Goal: Check status: Check status

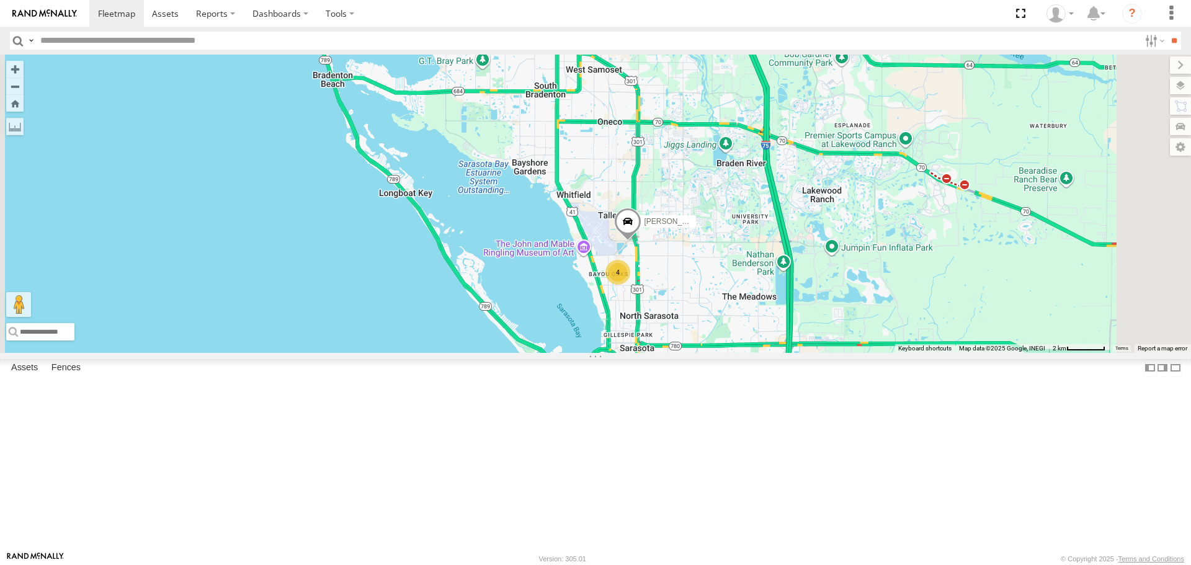
drag, startPoint x: 833, startPoint y: 398, endPoint x: 761, endPoint y: 300, distance: 121.1
click at [761, 301] on div "Robert 4" at bounding box center [595, 204] width 1191 height 298
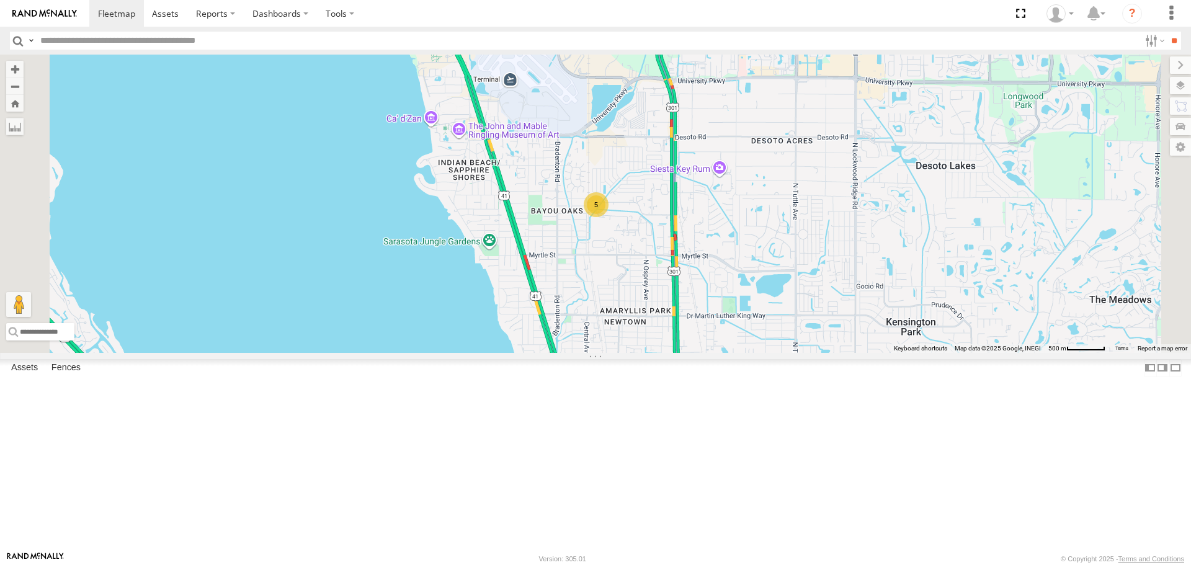
click at [0, 0] on link at bounding box center [0, 0] width 0 height 0
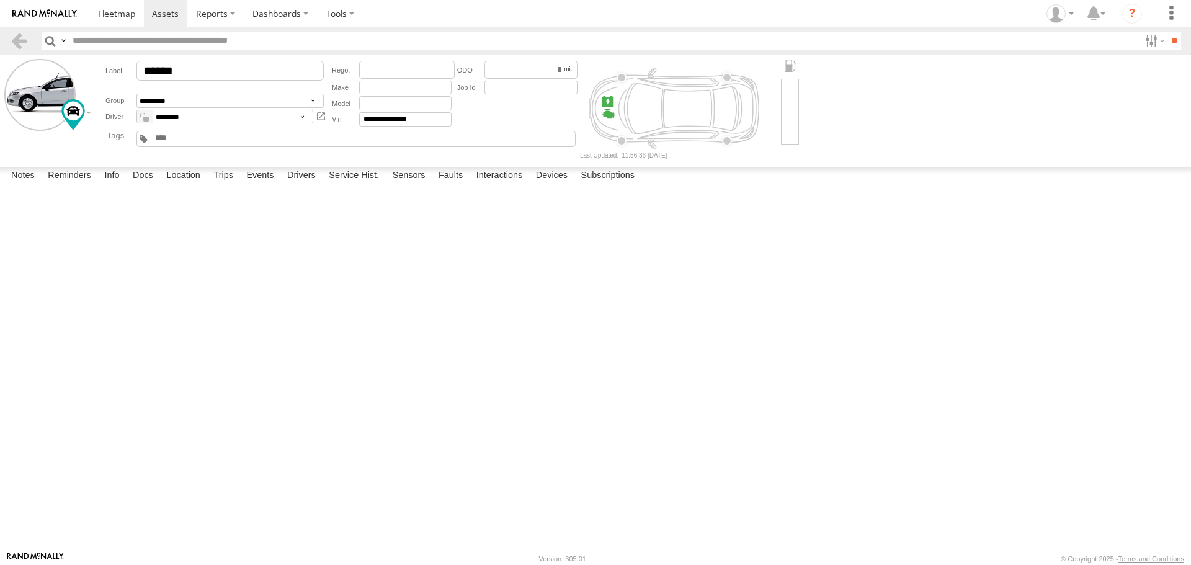
click at [0, 0] on div "11:43 [DATE] P0012 1 A Camshaft Position - Timing O ver-Retarded (Bank 1) OBDII…" at bounding box center [0, 0] width 0 height 0
click at [0, 0] on label at bounding box center [0, 0] width 0 height 0
click at [0, 0] on button "Proceed" at bounding box center [0, 0] width 0 height 0
click at [119, 24] on link at bounding box center [116, 13] width 55 height 27
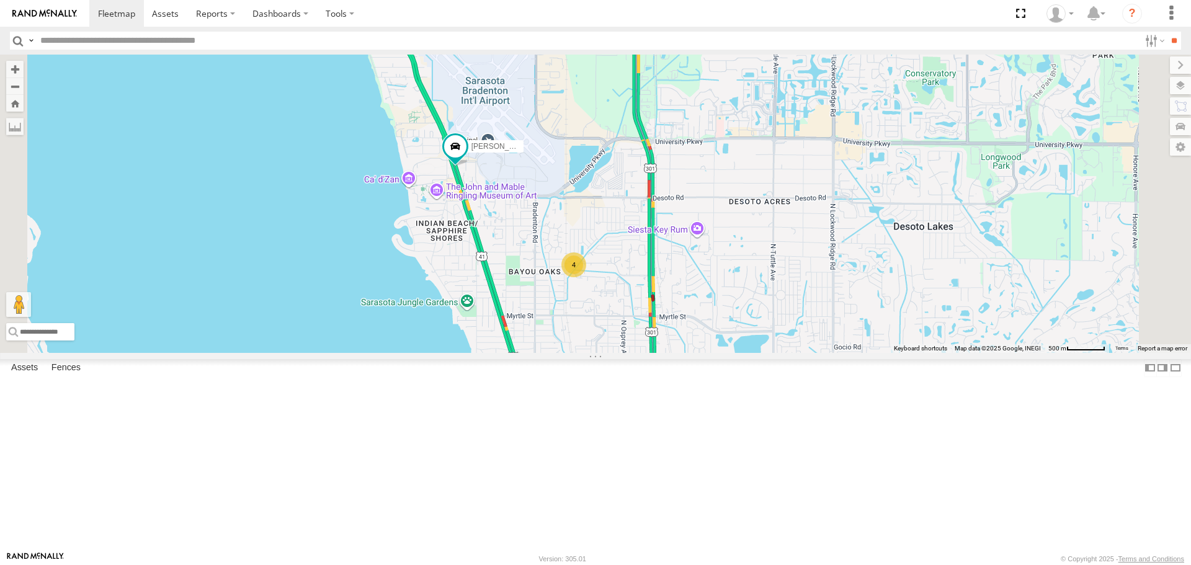
drag, startPoint x: 748, startPoint y: 375, endPoint x: 676, endPoint y: 423, distance: 85.5
click at [676, 352] on div "Robert 4" at bounding box center [595, 204] width 1191 height 298
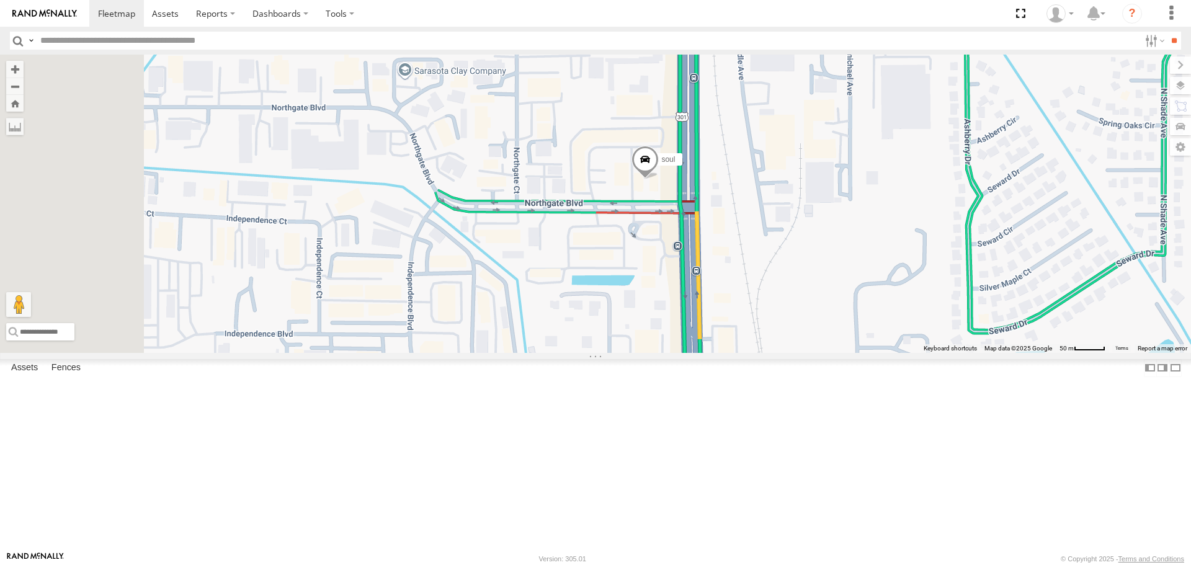
drag, startPoint x: 638, startPoint y: 170, endPoint x: 796, endPoint y: 277, distance: 191.2
click at [796, 277] on div "soul" at bounding box center [595, 204] width 1191 height 298
